Goal: Task Accomplishment & Management: Use online tool/utility

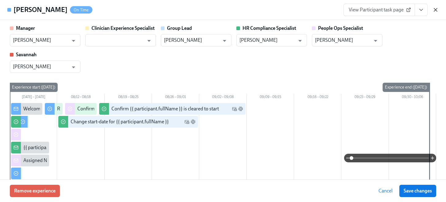
click at [437, 10] on icon "button" at bounding box center [436, 10] width 6 height 6
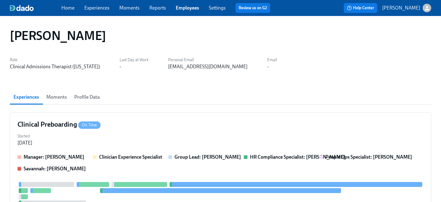
click at [187, 7] on link "Employees" at bounding box center [187, 8] width 23 height 6
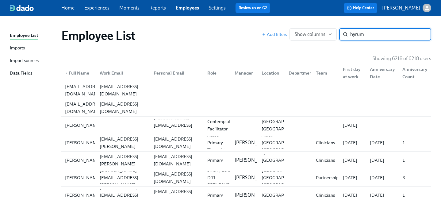
type input "hyrum"
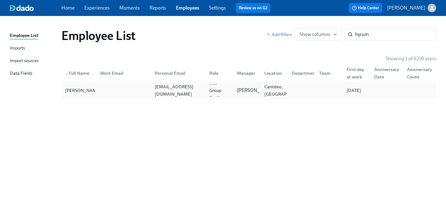
click at [289, 91] on div at bounding box center [300, 90] width 27 height 12
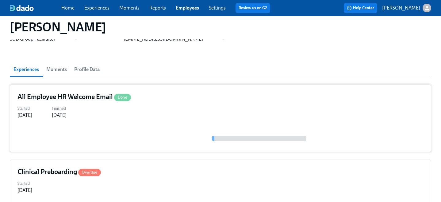
scroll to position [72, 0]
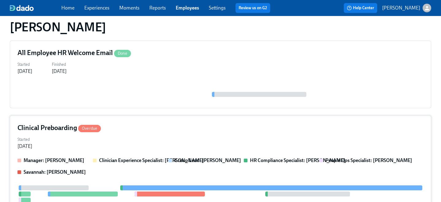
click at [330, 132] on div "Clinical Preboarding Overdue" at bounding box center [220, 127] width 406 height 9
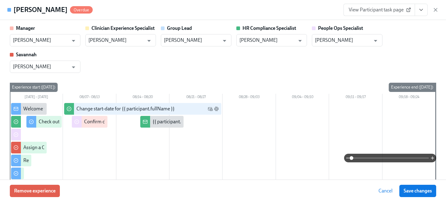
click at [422, 10] on icon "View task page" at bounding box center [421, 10] width 6 height 6
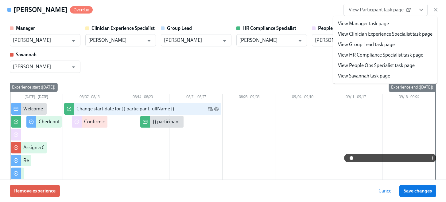
click at [405, 66] on link "View People Ops Specialist task page" at bounding box center [376, 65] width 77 height 7
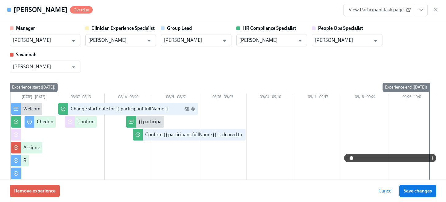
click at [419, 192] on span "Save changes" at bounding box center [418, 191] width 28 height 6
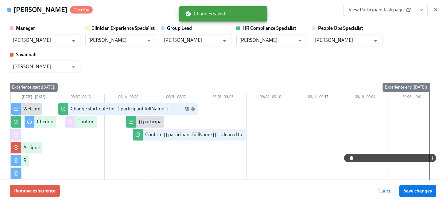
click at [435, 9] on icon "button" at bounding box center [436, 10] width 6 height 6
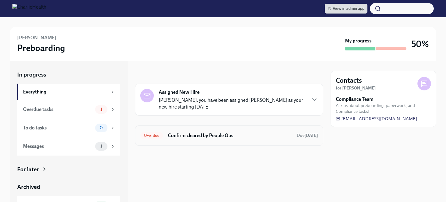
click at [213, 134] on h6 "Confirm cleared by People Ops" at bounding box center [230, 135] width 124 height 7
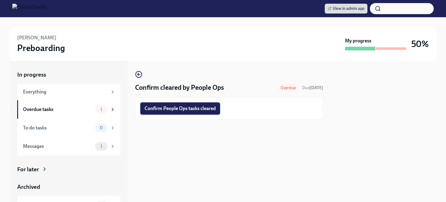
click at [211, 113] on button "Confirm People Ops tasks cleared" at bounding box center [180, 108] width 80 height 12
